Goal: Find specific page/section

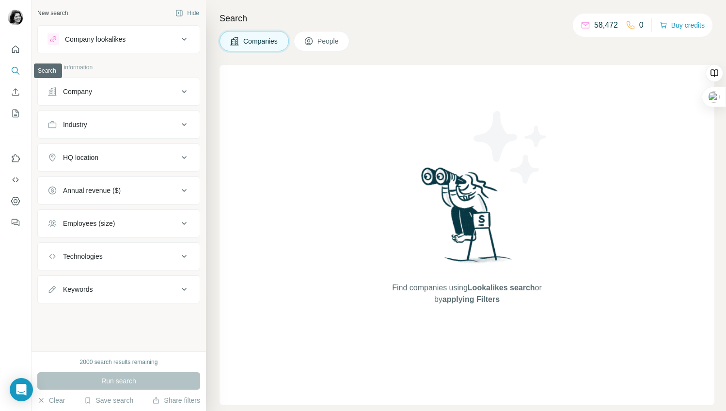
click at [15, 71] on icon "Search" at bounding box center [16, 71] width 10 height 10
click at [17, 68] on icon "Search" at bounding box center [15, 70] width 6 height 6
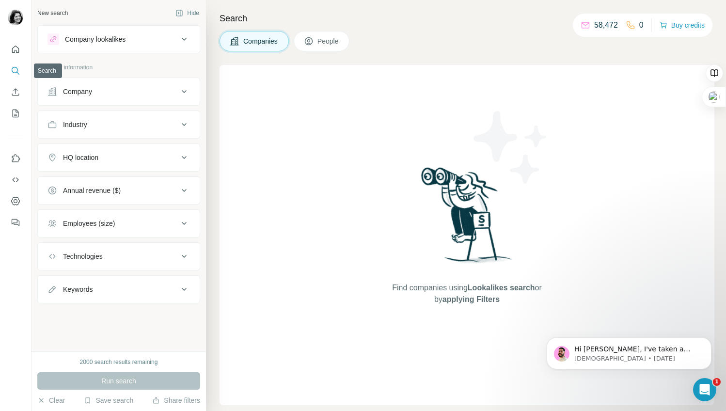
click at [17, 68] on icon "Search" at bounding box center [15, 70] width 6 height 6
click at [324, 36] on span "People" at bounding box center [328, 41] width 22 height 10
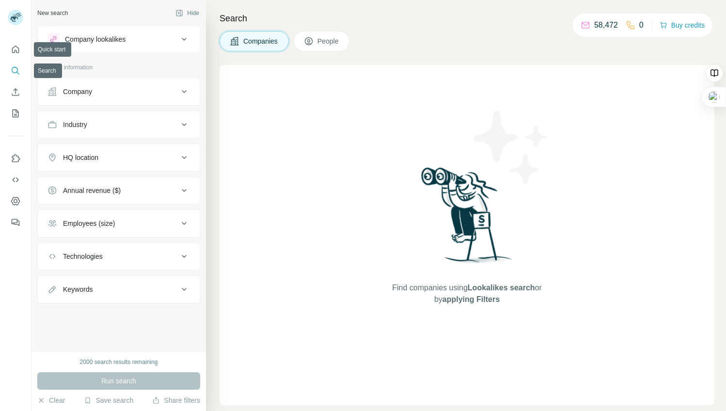
click at [16, 74] on icon "Search" at bounding box center [16, 71] width 10 height 10
click at [17, 70] on icon "Search" at bounding box center [15, 70] width 6 height 6
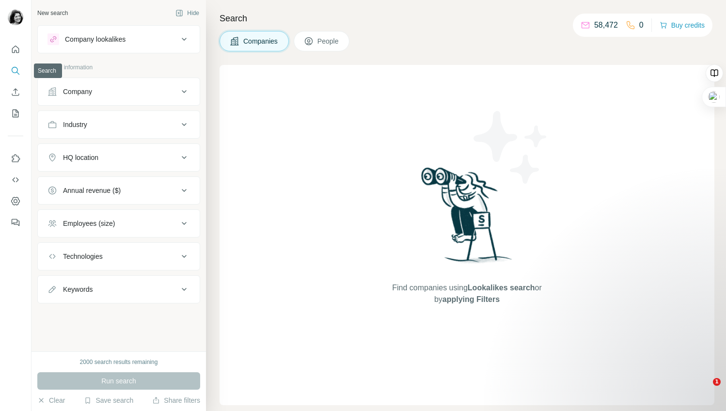
click at [18, 71] on icon "Search" at bounding box center [16, 71] width 10 height 10
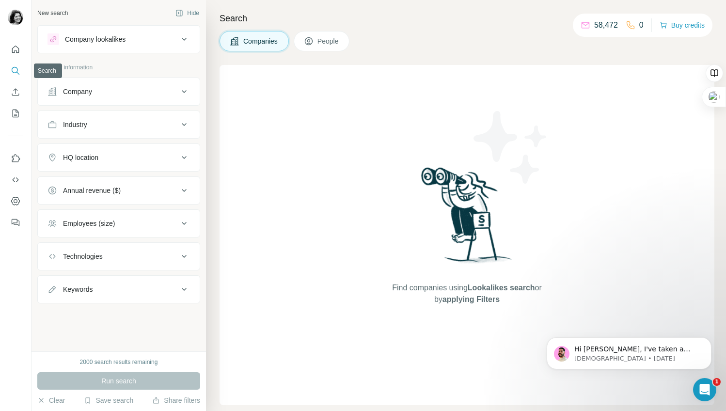
click at [18, 71] on icon "Search" at bounding box center [16, 71] width 10 height 10
